Goal: Find contact information: Find contact information

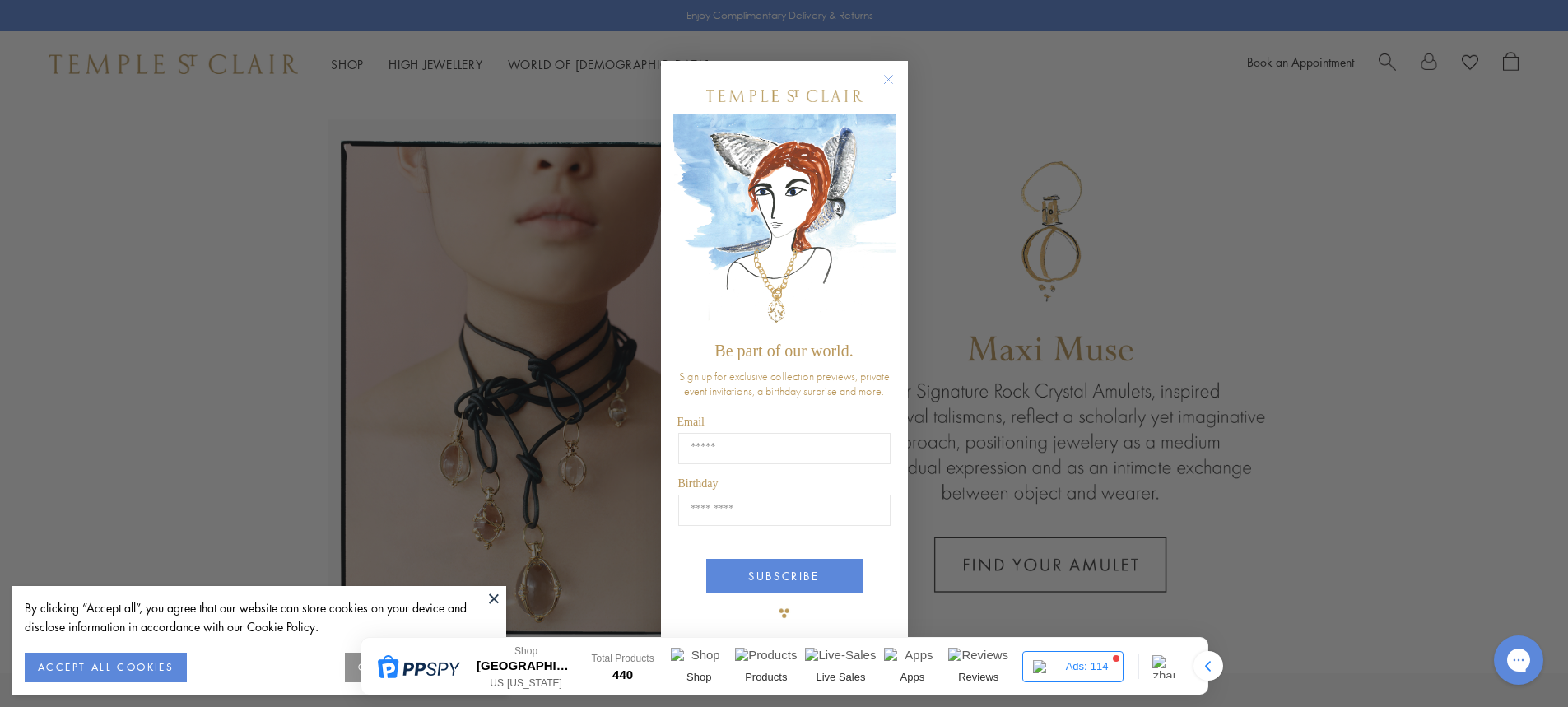
click at [885, 82] on circle "Close dialog" at bounding box center [888, 79] width 20 height 20
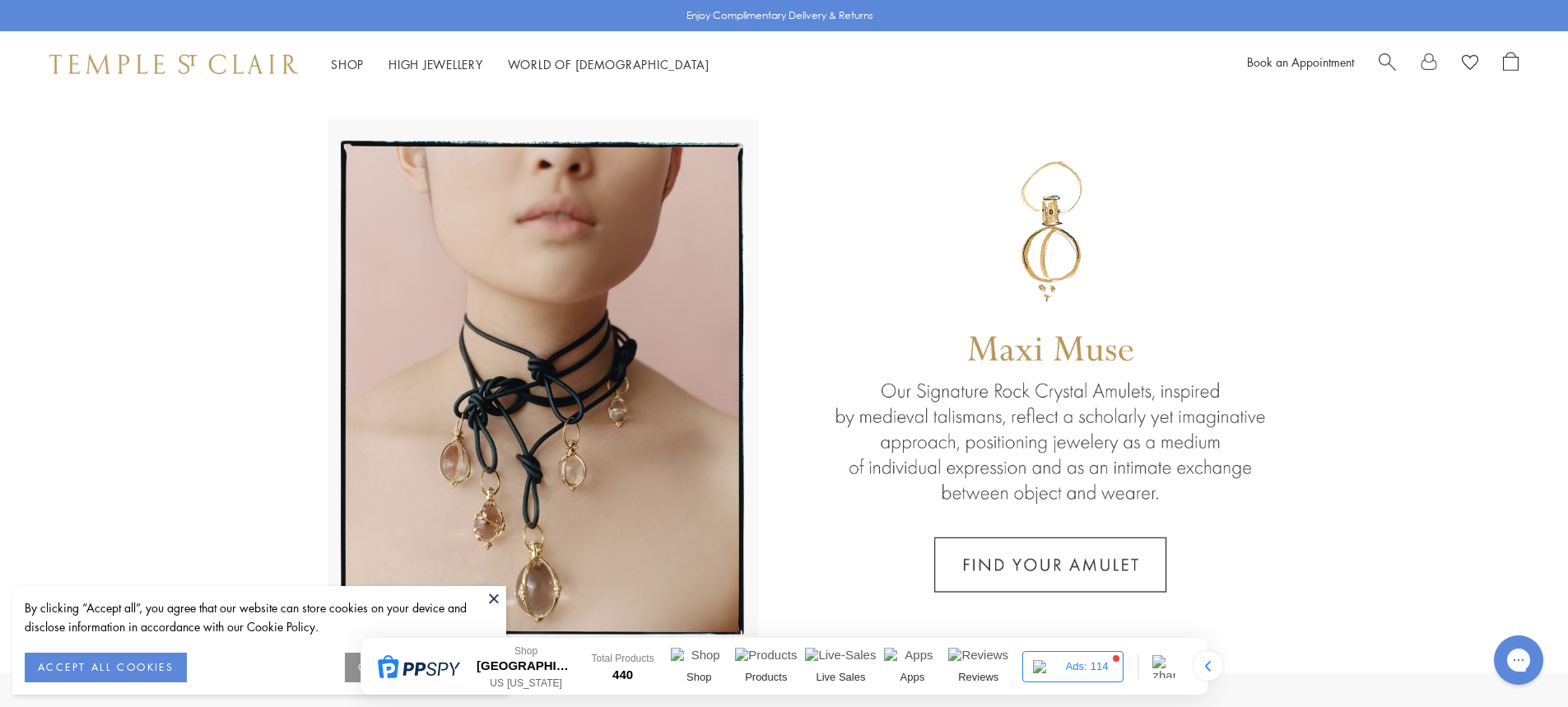
click at [494, 611] on div "By clicking “Accept all”, you agree that our website can store cookies on your …" at bounding box center [260, 640] width 494 height 109
click at [491, 600] on button at bounding box center [493, 598] width 25 height 25
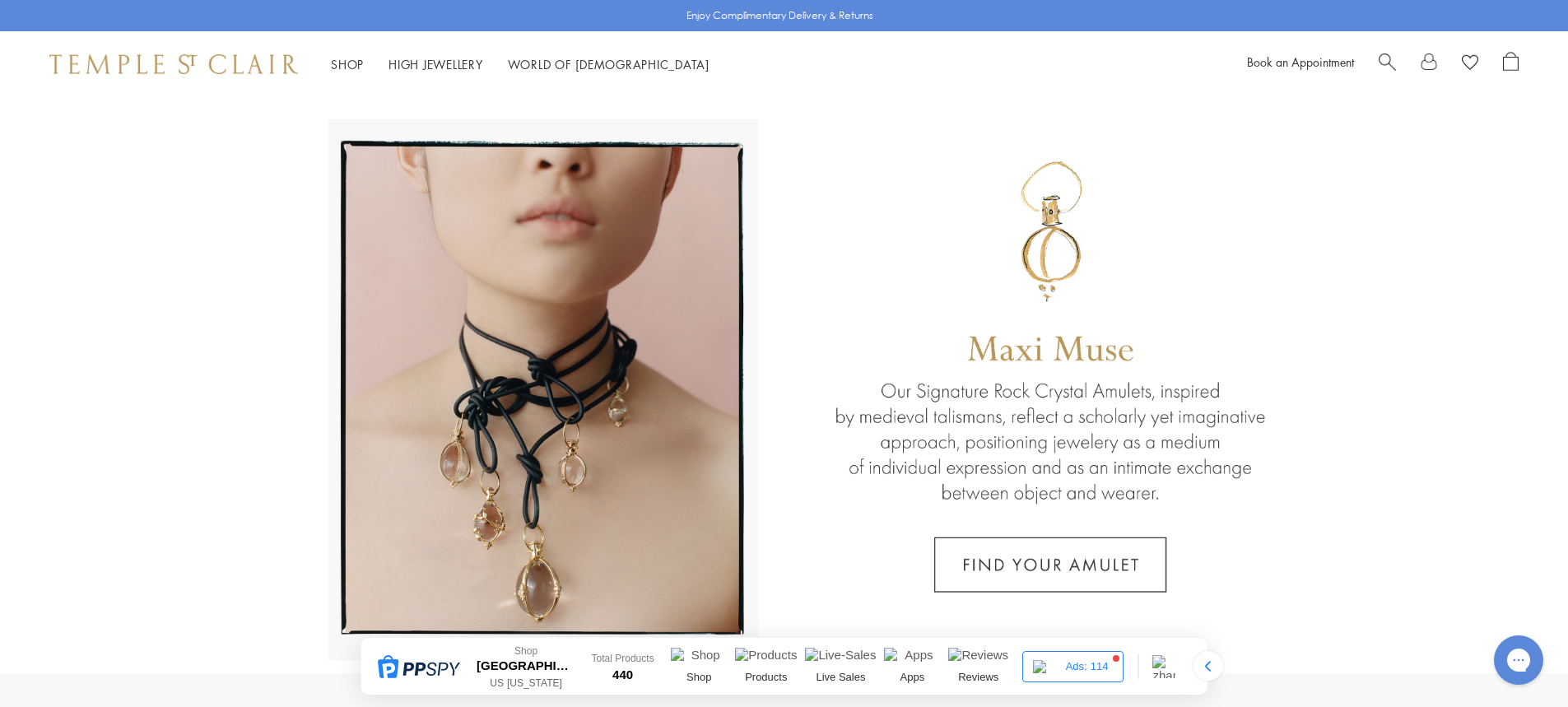
drag, startPoint x: 901, startPoint y: 102, endPoint x: 1160, endPoint y: 79, distance: 260.0
click at [1160, 79] on div "Shop Shop Categories Amulets Pendants & Charms Lockets Chains & Leather Cords E…" at bounding box center [784, 64] width 1568 height 66
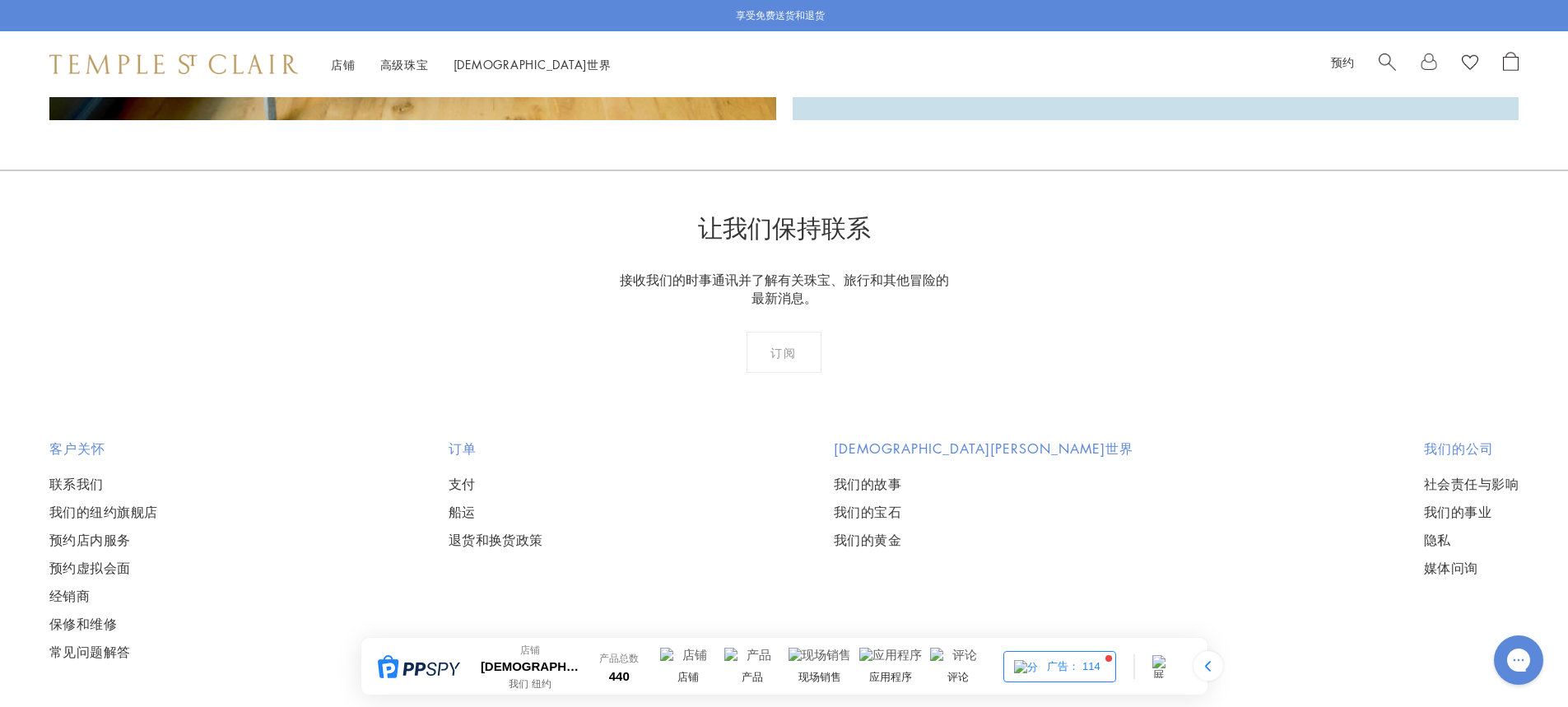
scroll to position [4039, 0]
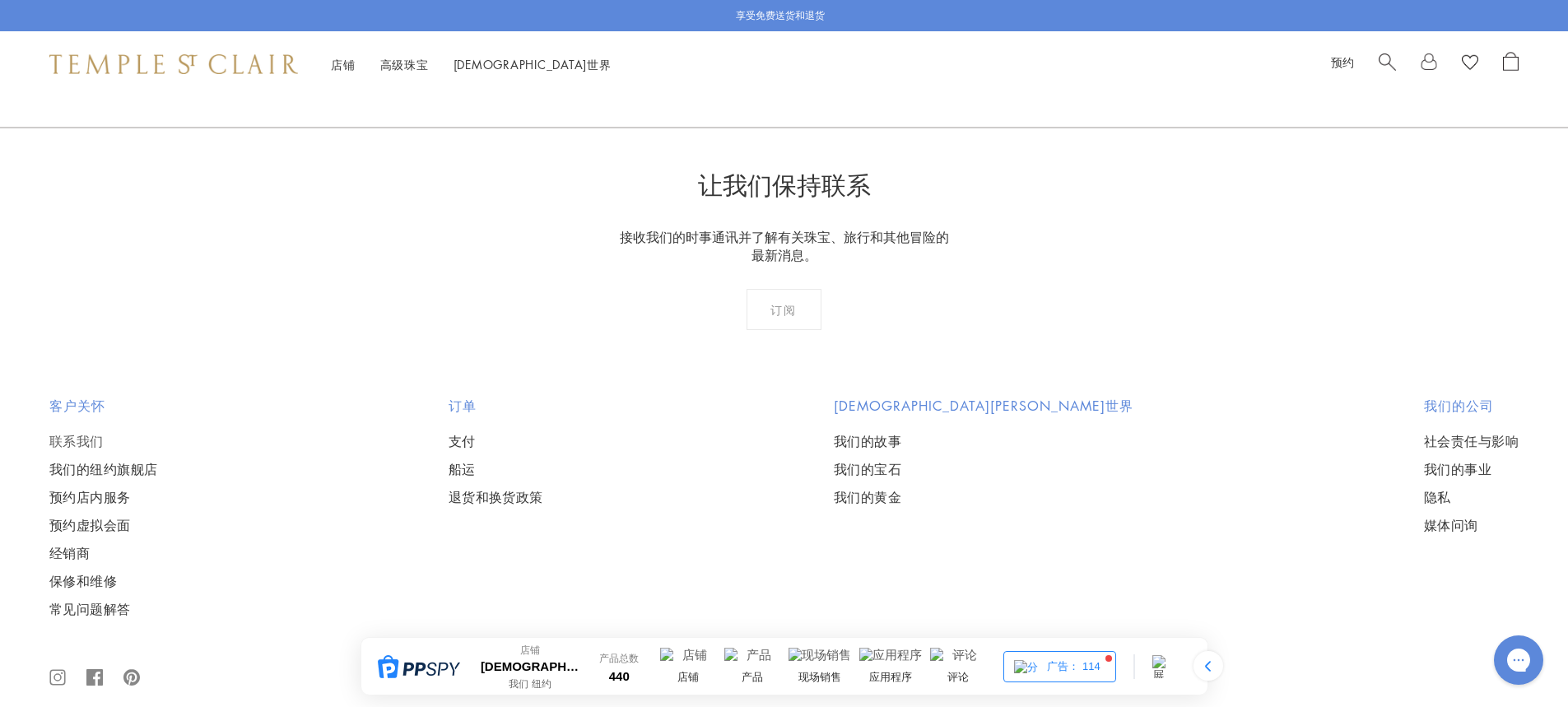
click at [59, 432] on link "联系我们" at bounding box center [103, 441] width 109 height 18
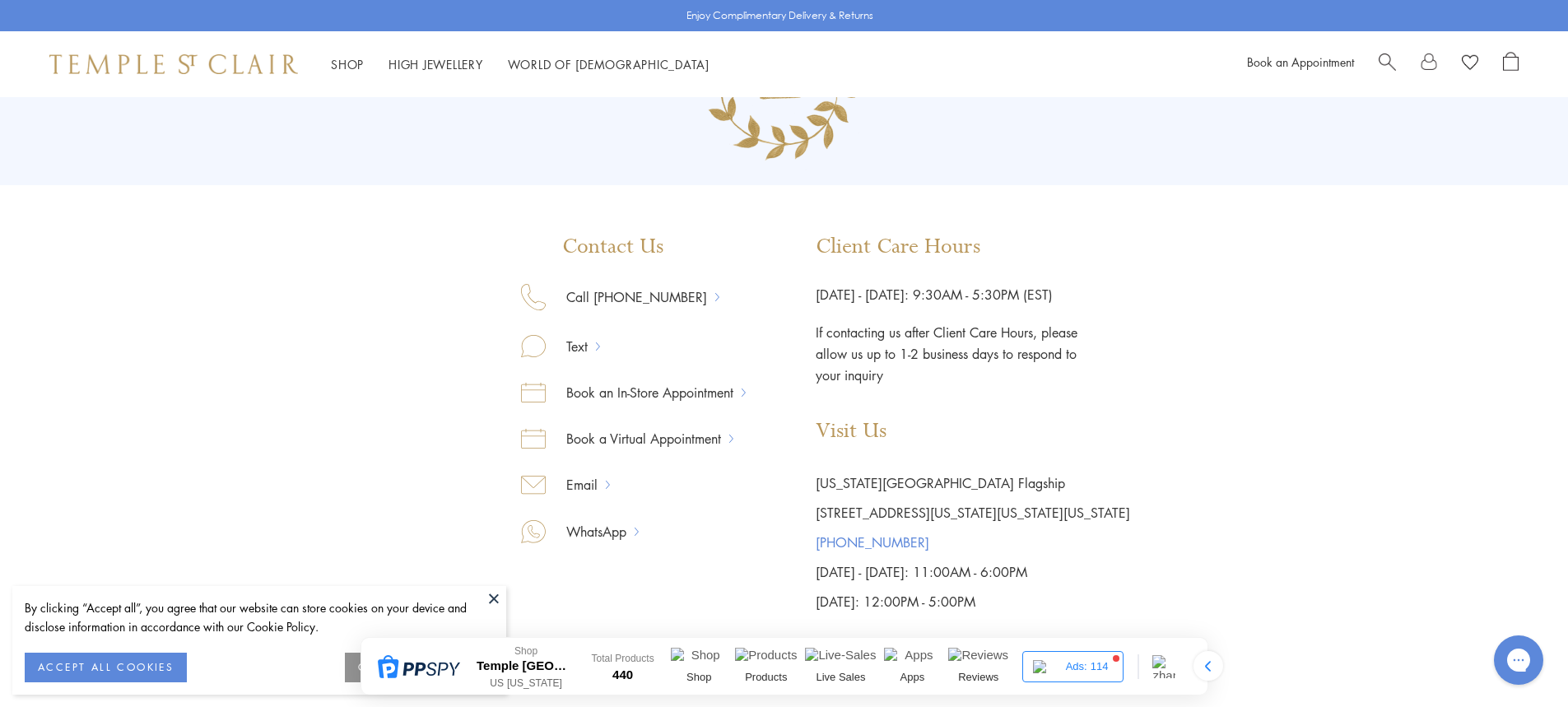
scroll to position [247, 0]
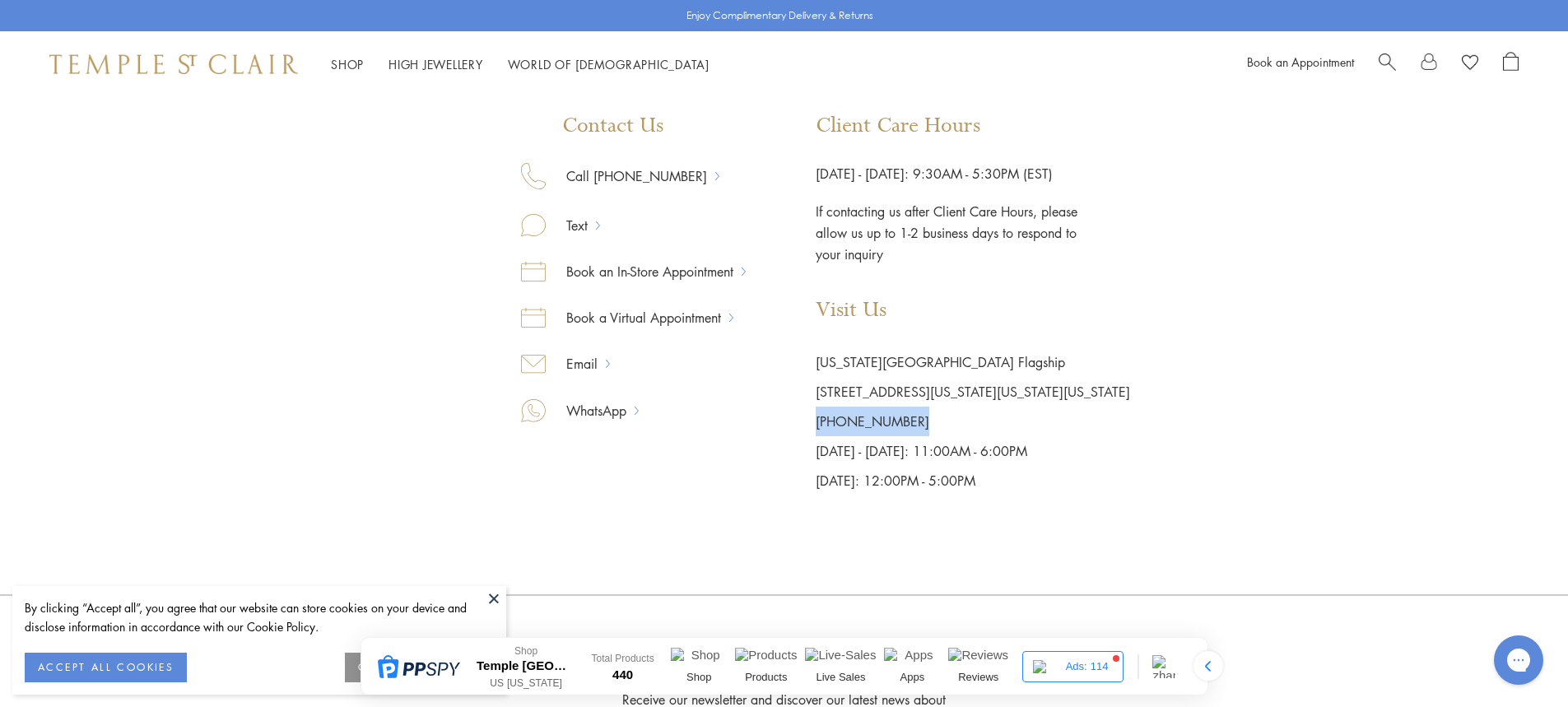
drag, startPoint x: 936, startPoint y: 420, endPoint x: 788, endPoint y: 419, distance: 148.0
click at [788, 419] on div "Contact Us Call [PHONE_NUMBER] Text Book an In-Store Appointment Book a Virtual…" at bounding box center [784, 305] width 691 height 382
copy link "[PHONE_NUMBER]"
click at [590, 364] on link "Email" at bounding box center [576, 364] width 60 height 22
click at [1094, 444] on p "[DATE] - [DATE]: 11:00AM - 6:00PM" at bounding box center [973, 451] width 315 height 29
